Goal: Task Accomplishment & Management: Complete application form

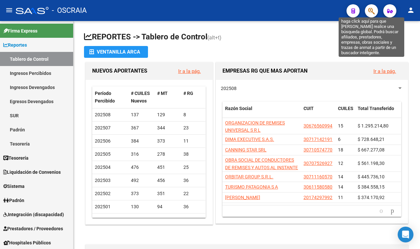
click at [368, 11] on icon "button" at bounding box center [371, 11] width 7 height 8
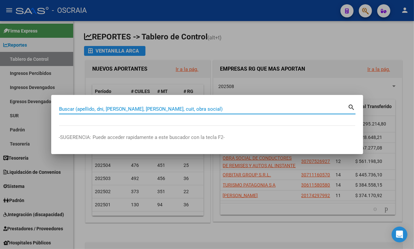
paste input "20- 222733207-8"
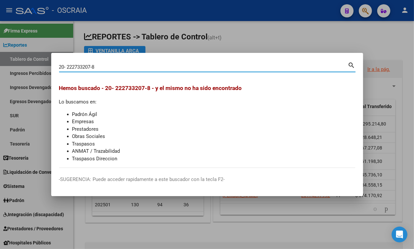
click at [93, 66] on input "20- 222733207-8" at bounding box center [203, 67] width 289 height 6
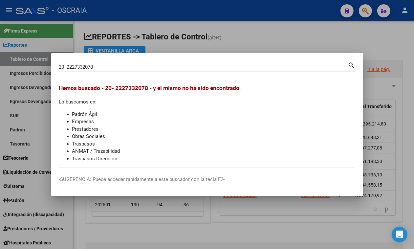
click at [66, 63] on div "20- 2227332078 Buscar (apellido, dni, cuil, nro traspaso, cuit, obra social)" at bounding box center [203, 67] width 289 height 10
click at [67, 65] on input "20- 2227332078" at bounding box center [203, 67] width 289 height 6
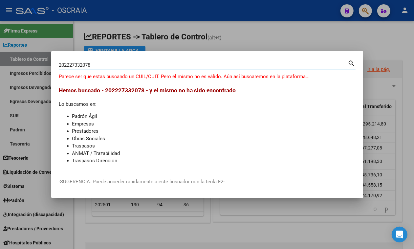
click at [70, 63] on input "202227332078" at bounding box center [203, 65] width 289 height 6
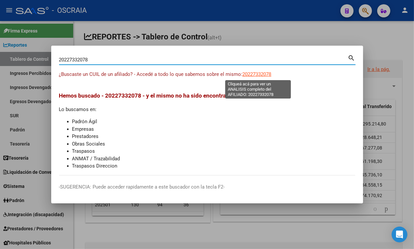
click at [261, 72] on span "20227332078" at bounding box center [256, 74] width 29 height 6
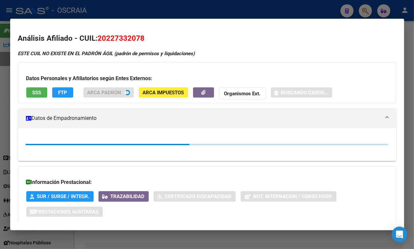
click at [120, 38] on span "20227332078" at bounding box center [121, 38] width 47 height 9
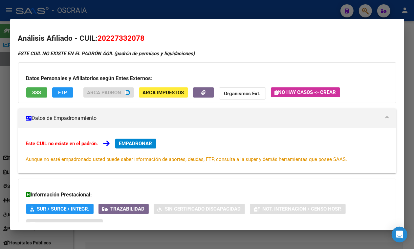
click at [120, 38] on span "20227332078" at bounding box center [121, 38] width 47 height 9
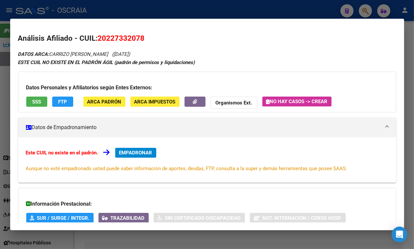
copy span "20227332078"
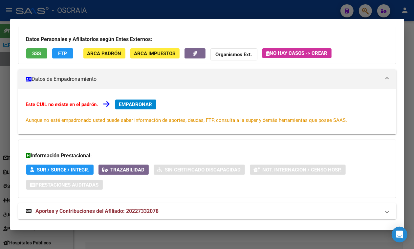
scroll to position [65, 0]
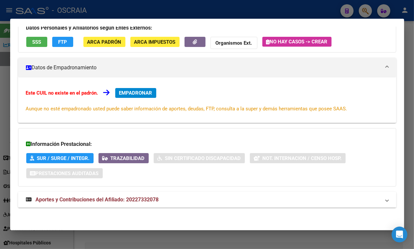
click at [343, 194] on mat-expansion-panel-header "Aportes y Contribuciones del Afiliado: 20227332078" at bounding box center [207, 200] width 378 height 16
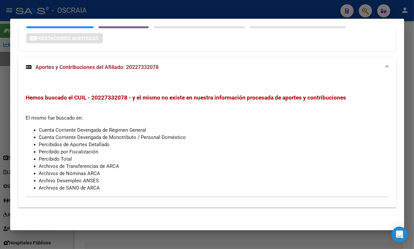
scroll to position [0, 0]
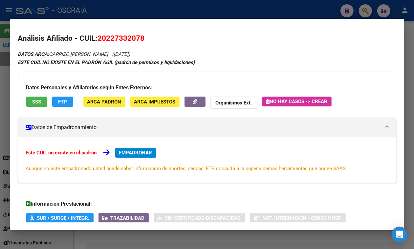
click at [174, 17] on div at bounding box center [207, 124] width 414 height 249
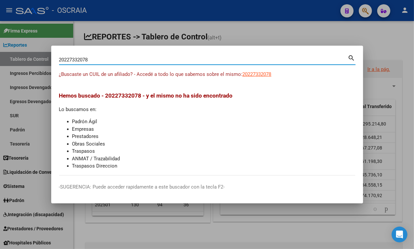
drag, startPoint x: 99, startPoint y: 61, endPoint x: 1, endPoint y: 56, distance: 97.9
click at [0, 64] on div "20227332078 Buscar (apellido, dni, cuil, nro traspaso, cuit, obra social) searc…" at bounding box center [207, 124] width 414 height 249
type input "27427677287"
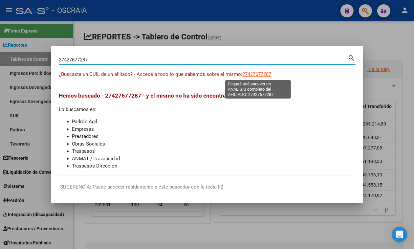
click at [244, 74] on span "27427677287" at bounding box center [256, 74] width 29 height 6
type textarea "27427677287"
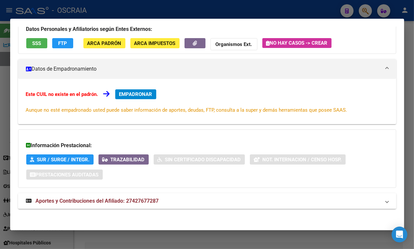
scroll to position [65, 0]
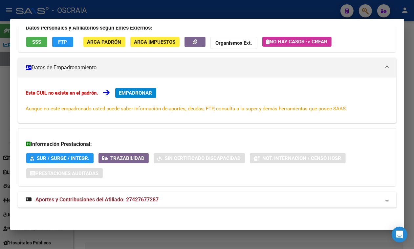
click at [132, 207] on mat-expansion-panel-header "Aportes y Contribuciones del Afiliado: 27427677287" at bounding box center [207, 200] width 378 height 16
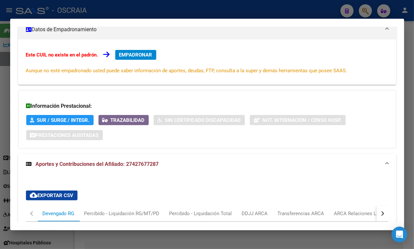
scroll to position [0, 0]
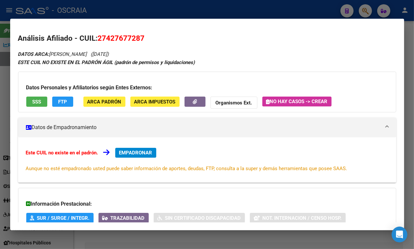
click at [119, 38] on span "27427677287" at bounding box center [121, 38] width 47 height 9
click at [120, 38] on span "27427677287" at bounding box center [121, 38] width 47 height 9
copy span "27427677287"
click at [132, 155] on span "EMPADRONAR" at bounding box center [135, 153] width 33 height 6
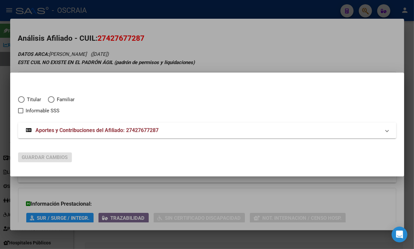
click at [178, 40] on div at bounding box center [207, 124] width 414 height 249
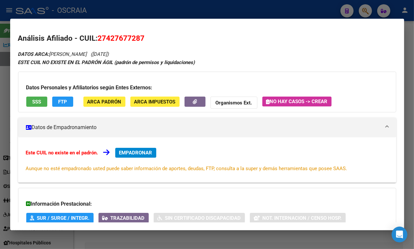
click at [34, 107] on button "SSS" at bounding box center [36, 101] width 21 height 10
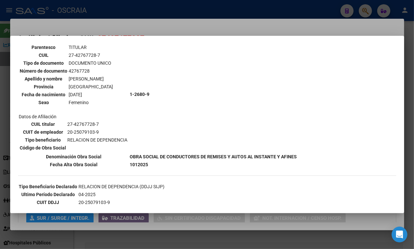
scroll to position [82, 0]
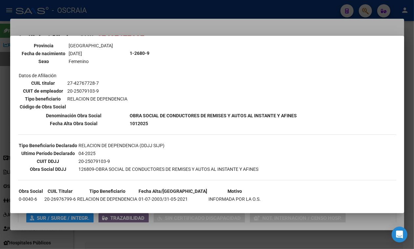
click at [132, 30] on div at bounding box center [207, 124] width 414 height 249
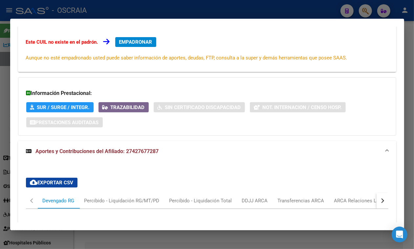
scroll to position [123, 0]
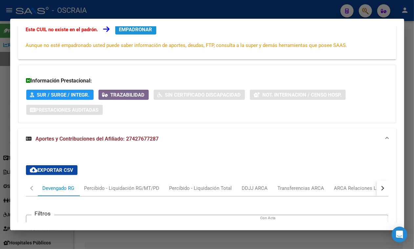
click at [134, 32] on button "EMPADRONAR" at bounding box center [135, 30] width 41 height 10
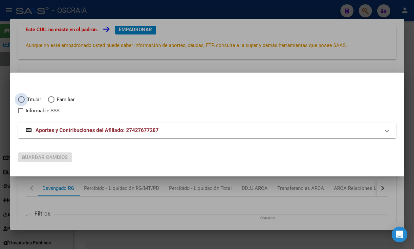
click at [35, 99] on span "Titular" at bounding box center [33, 100] width 17 height 8
click at [25, 99] on input "Titular" at bounding box center [21, 99] width 7 height 7
radio input "true"
checkbox input "true"
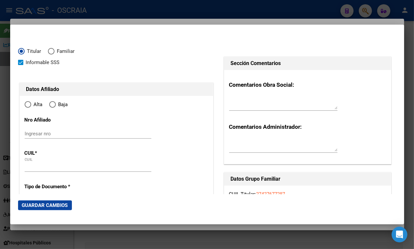
type input "27-42767728-7"
radio input "true"
type input "42767728"
type input "MORA"
type input "[PERSON_NAME]"
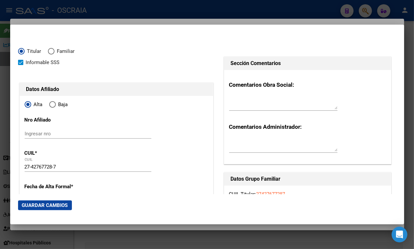
type input "[DATE]"
type input "SAN LORENZO"
type input "2200"
type input "CORTADA MU¹OZ"
type input "3697"
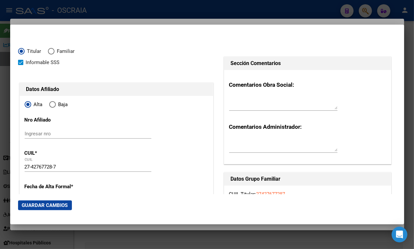
click at [78, 138] on div "Ingresar nro" at bounding box center [88, 137] width 127 height 16
click at [77, 137] on div "Ingresar nro" at bounding box center [88, 134] width 127 height 10
click at [69, 134] on input "Ingresar nro" at bounding box center [88, 134] width 127 height 6
drag, startPoint x: 63, startPoint y: 166, endPoint x: 0, endPoint y: 161, distance: 62.8
click at [0, 161] on div "27427677287 Buscar (apellido, dni, cuil, nro traspaso, cuit, obra social) searc…" at bounding box center [207, 124] width 414 height 249
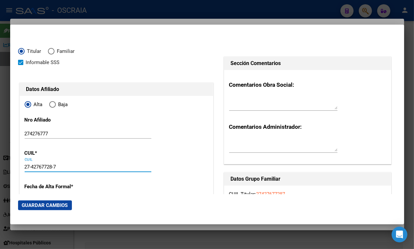
click at [39, 132] on input "274276777" at bounding box center [88, 134] width 127 height 6
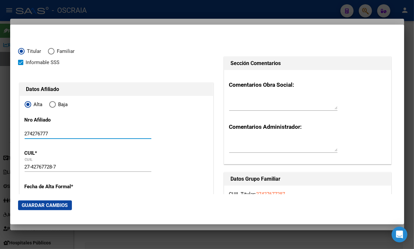
click at [38, 132] on input "274276777" at bounding box center [88, 134] width 127 height 6
paste input "-42767728-"
click at [55, 132] on input "27-42767728-7" at bounding box center [88, 134] width 127 height 6
click at [31, 133] on input "27-427677287" at bounding box center [88, 134] width 127 height 6
click at [63, 134] on input "27427677287" at bounding box center [88, 134] width 127 height 6
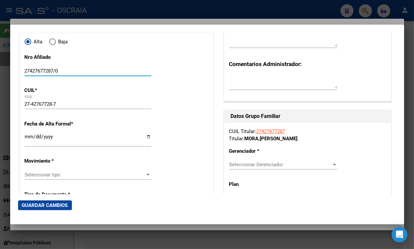
scroll to position [82, 0]
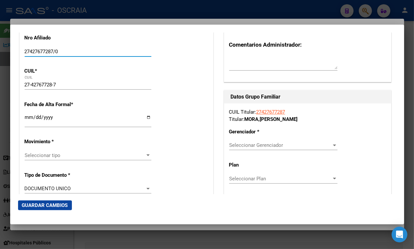
type input "27427677287/0"
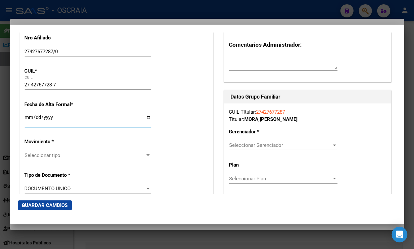
drag, startPoint x: 31, startPoint y: 115, endPoint x: 35, endPoint y: 113, distance: 4.0
click at [31, 115] on input "Ingresar fecha" at bounding box center [88, 119] width 127 height 10
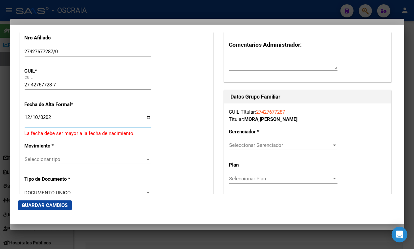
type input "[DATE]"
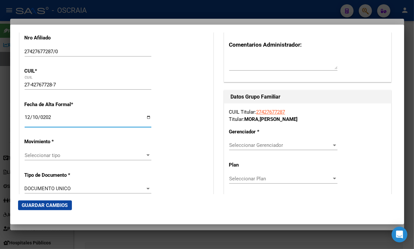
click at [48, 153] on span "Seleccionar tipo" at bounding box center [85, 155] width 121 height 6
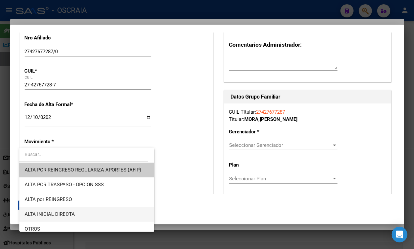
click at [63, 209] on span "ALTA INICIAL DIRECTA" at bounding box center [87, 214] width 124 height 15
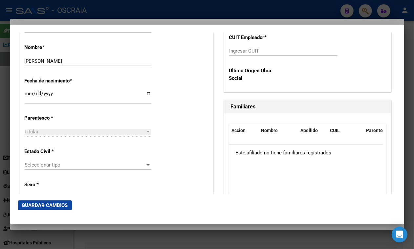
scroll to position [328, 0]
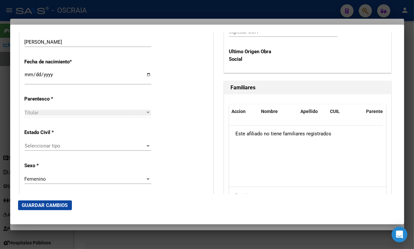
click at [81, 141] on div "Seleccionar tipo Seleccionar tipo" at bounding box center [88, 146] width 127 height 10
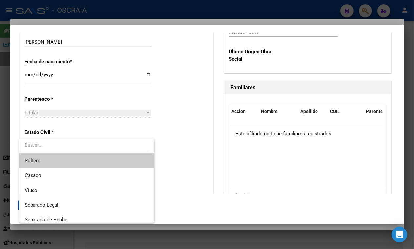
drag, startPoint x: 82, startPoint y: 159, endPoint x: 104, endPoint y: 153, distance: 22.4
click at [85, 158] on span "Soltero" at bounding box center [87, 160] width 124 height 15
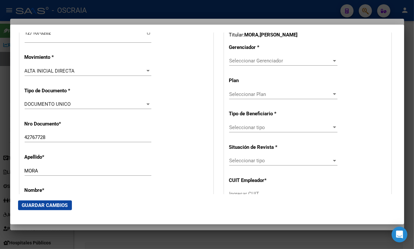
scroll to position [161, 0]
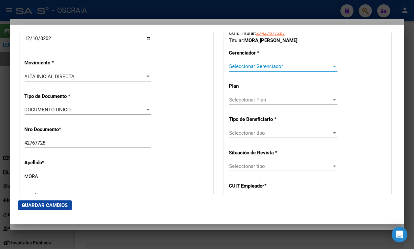
click at [306, 67] on span "Seleccionar Gerenciador" at bounding box center [280, 66] width 102 height 6
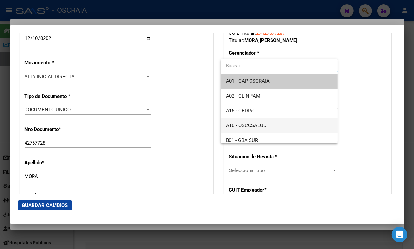
scroll to position [41, 0]
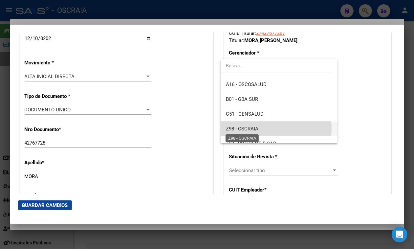
click at [250, 129] on span "Z98 - OSCRAIA" at bounding box center [242, 129] width 32 height 6
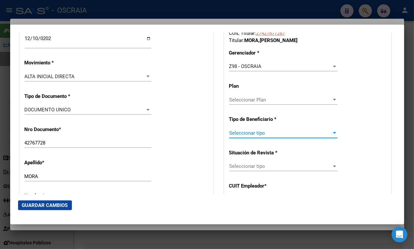
click at [255, 133] on span "Seleccionar tipo" at bounding box center [280, 133] width 102 height 6
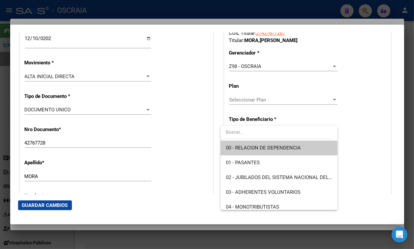
click at [268, 147] on span "00 - RELACION DE DEPENDENCIA" at bounding box center [263, 148] width 75 height 6
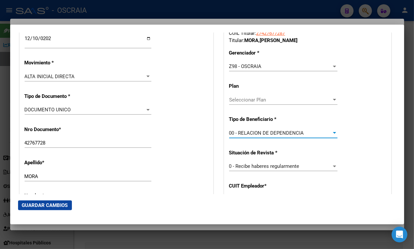
type input "20-25079103-9"
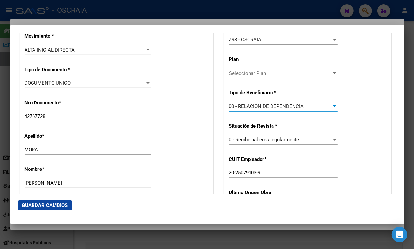
scroll to position [202, 0]
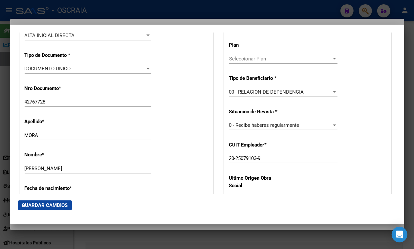
click at [66, 198] on mat-dialog-actions "Guardar Cambios" at bounding box center [207, 205] width 378 height 22
drag, startPoint x: 66, startPoint y: 200, endPoint x: 70, endPoint y: 199, distance: 3.7
click at [67, 200] on button "Guardar Cambios" at bounding box center [45, 205] width 54 height 10
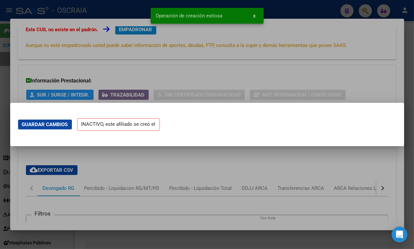
scroll to position [0, 0]
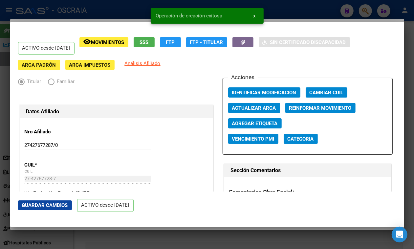
click at [297, 8] on div at bounding box center [207, 124] width 414 height 249
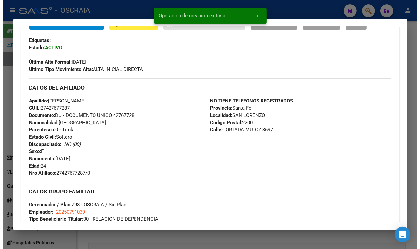
scroll to position [123, 0]
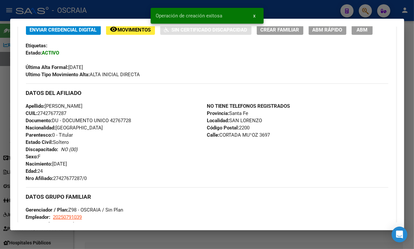
click at [351, 35] on button "ABM" at bounding box center [361, 30] width 21 height 10
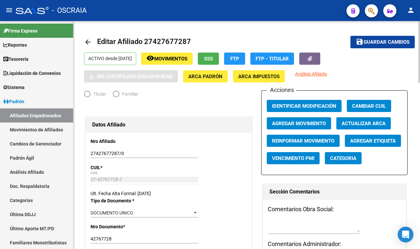
radio input "true"
type input "20-25079103-9"
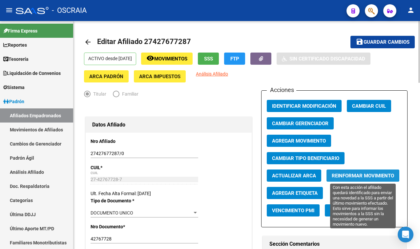
click at [371, 171] on button "Reinformar Movimiento" at bounding box center [362, 175] width 73 height 12
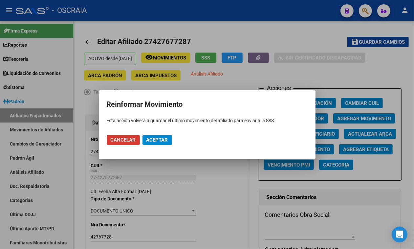
click at [158, 135] on mat-dialog-actions "Cancelar Aceptar" at bounding box center [207, 140] width 201 height 22
click at [159, 136] on button "Aceptar" at bounding box center [157, 140] width 30 height 10
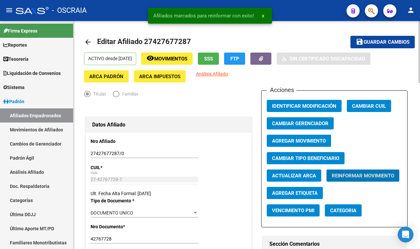
click at [315, 138] on span "Agregar Movimiento" at bounding box center [299, 141] width 54 height 6
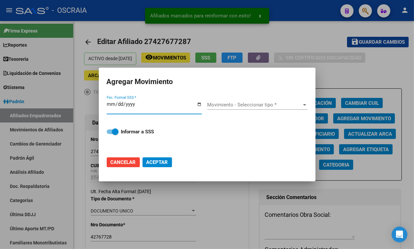
click at [197, 105] on input "Fec. Formal SSS *" at bounding box center [154, 106] width 95 height 10
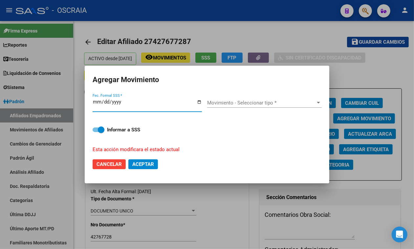
click at [197, 100] on input "[DATE]" at bounding box center [146, 104] width 109 height 10
type input "[DATE]"
click at [239, 105] on span "Movimiento - Seleccionar tipo *" at bounding box center [261, 103] width 109 height 6
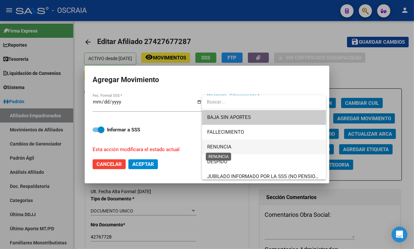
click at [223, 145] on span "RENUNCIA" at bounding box center [219, 147] width 24 height 6
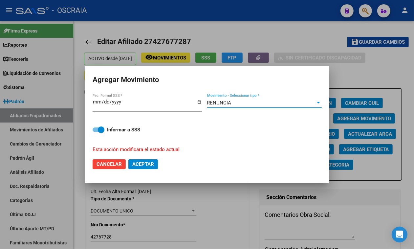
click at [150, 162] on span "Aceptar" at bounding box center [143, 164] width 22 height 6
checkbox input "false"
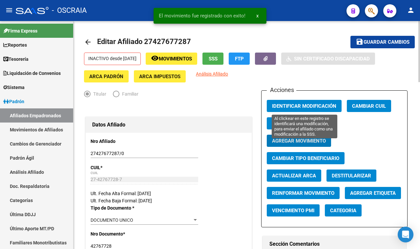
click at [320, 107] on span "Identificar Modificación" at bounding box center [304, 106] width 64 height 6
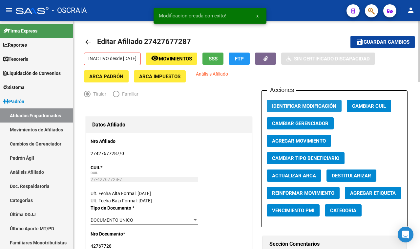
click at [319, 106] on span "Identificar Modificación" at bounding box center [304, 106] width 64 height 6
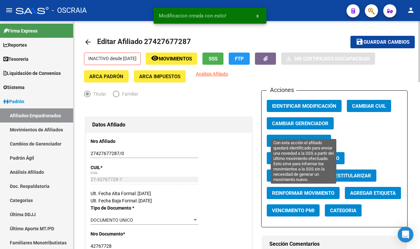
click at [304, 187] on button "Reinformar Movimiento" at bounding box center [303, 193] width 73 height 12
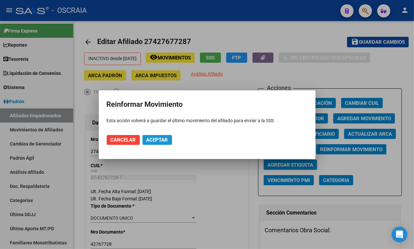
click at [170, 143] on button "Aceptar" at bounding box center [157, 140] width 30 height 10
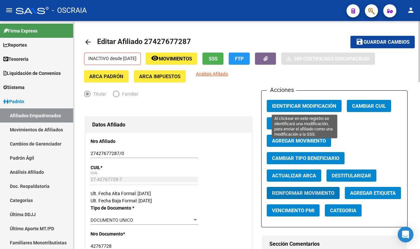
click at [303, 105] on span "Identificar Modificación" at bounding box center [304, 106] width 64 height 6
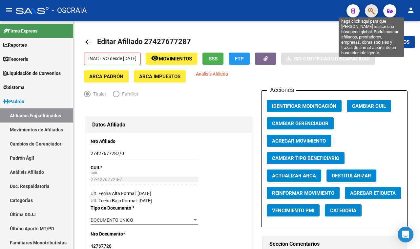
drag, startPoint x: 373, startPoint y: 9, endPoint x: 419, endPoint y: 0, distance: 47.1
click at [373, 10] on icon "button" at bounding box center [371, 11] width 7 height 8
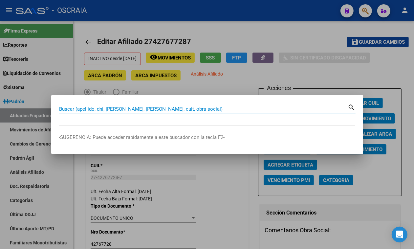
paste input "42767728"
type input "42767728"
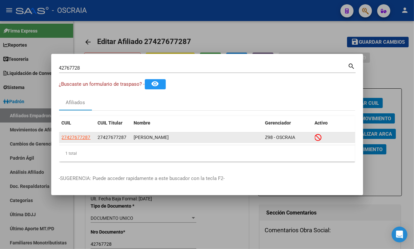
click at [70, 134] on datatable-body-cell "27427677287" at bounding box center [77, 137] width 36 height 10
click at [71, 136] on span "27427677287" at bounding box center [76, 136] width 29 height 5
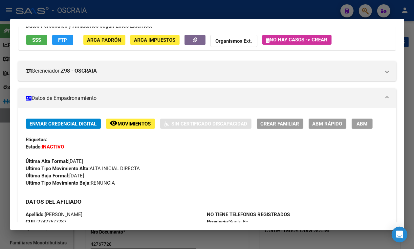
scroll to position [123, 0]
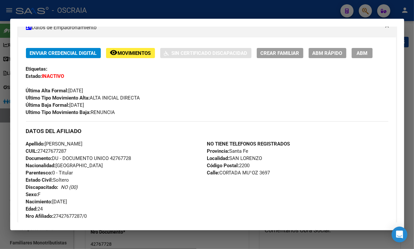
click at [144, 10] on div at bounding box center [207, 124] width 414 height 249
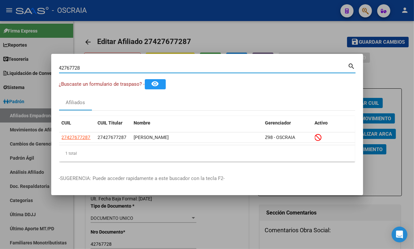
click at [116, 65] on input "42767728" at bounding box center [203, 68] width 289 height 6
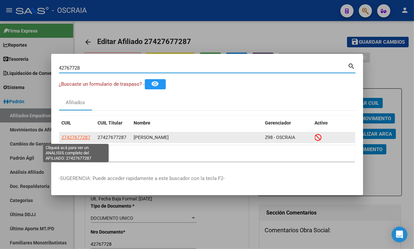
click at [65, 137] on span "27427677287" at bounding box center [76, 136] width 29 height 5
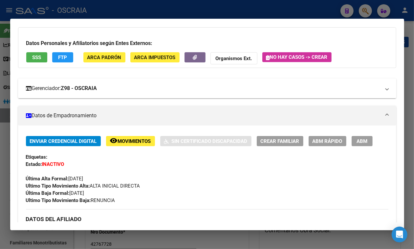
scroll to position [30, 0]
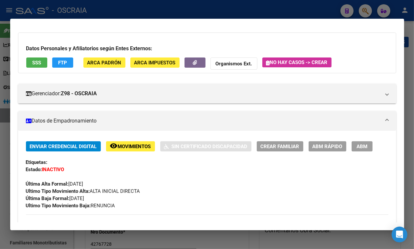
click at [37, 59] on button "SSS" at bounding box center [36, 62] width 21 height 10
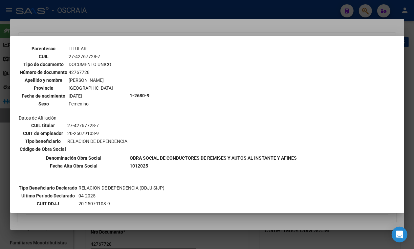
scroll to position [41, 0]
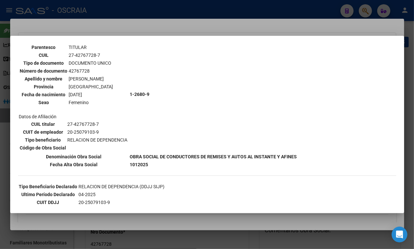
click at [79, 57] on td "27-42767728-7" at bounding box center [91, 54] width 45 height 7
copy tbody "27-42767728-7"
click at [89, 76] on td "[PERSON_NAME]" at bounding box center [91, 78] width 45 height 7
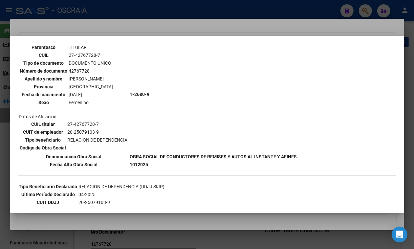
click at [89, 76] on td "[PERSON_NAME]" at bounding box center [91, 78] width 45 height 7
copy tbody "[PERSON_NAME]"
